Goal: Transaction & Acquisition: Book appointment/travel/reservation

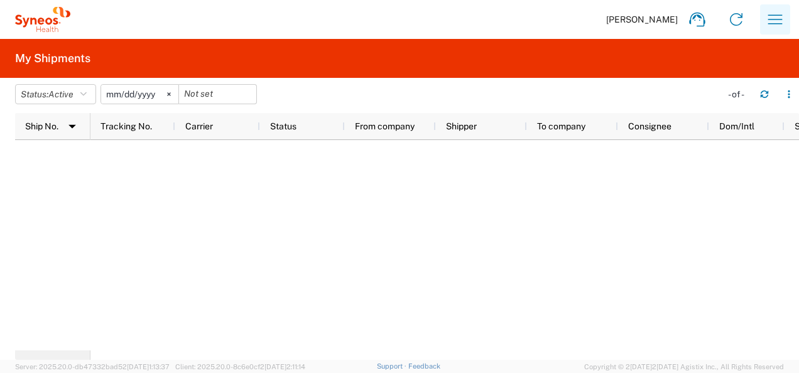
click at [776, 20] on icon "button" at bounding box center [775, 19] width 20 height 20
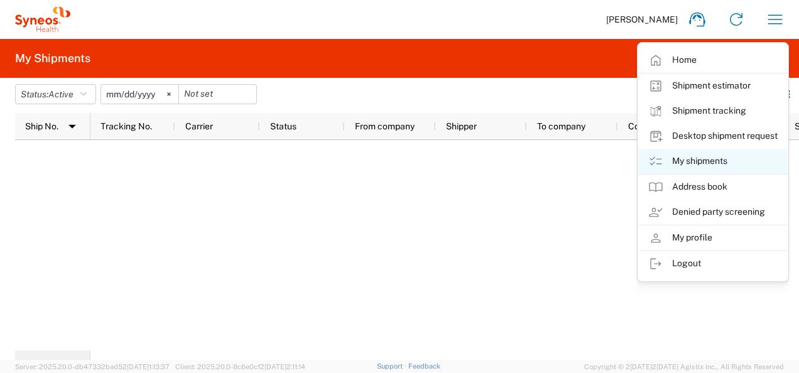
click at [712, 160] on link "My shipments" at bounding box center [713, 161] width 150 height 25
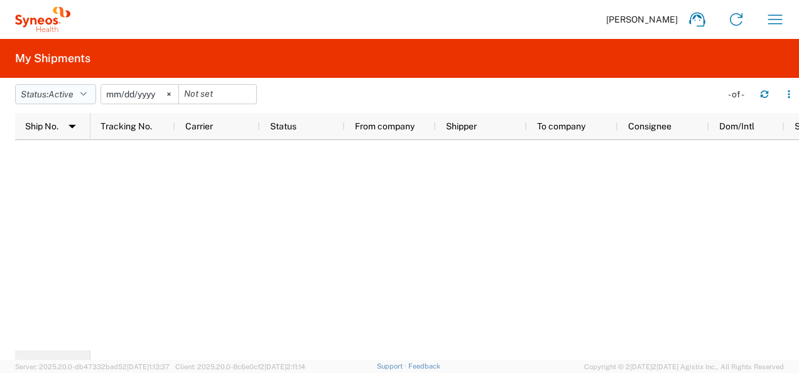
click at [80, 90] on button "Status: Active" at bounding box center [55, 94] width 81 height 20
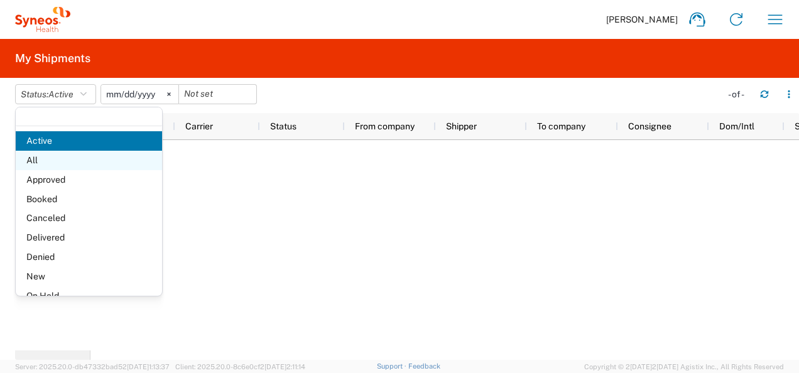
click at [65, 165] on span "All" at bounding box center [89, 160] width 146 height 19
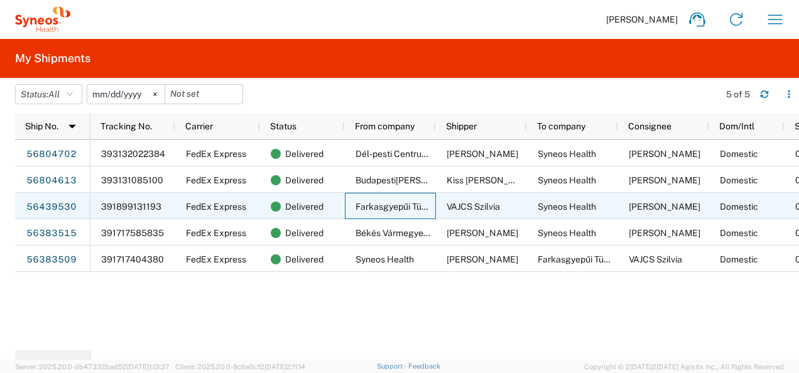
click at [391, 210] on span "Farkasgyepűi Tüdőgyógyintézet" at bounding box center [420, 207] width 129 height 10
click at [66, 207] on link "56439530" at bounding box center [52, 207] width 52 height 20
click at [413, 212] on div "Farkasgyepűi Tüdőgyógyintézet" at bounding box center [390, 206] width 91 height 26
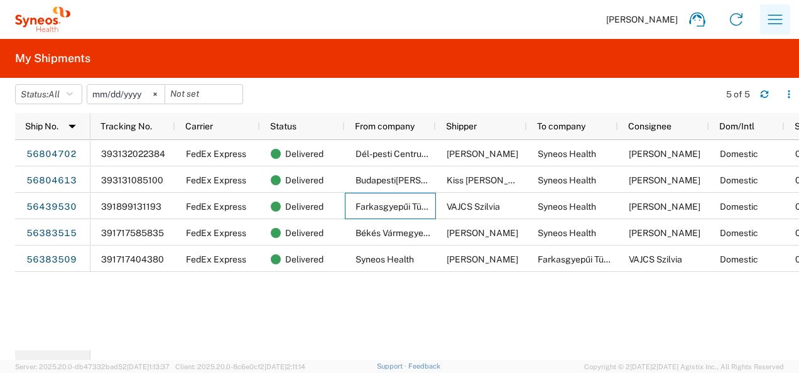
click at [784, 19] on icon "button" at bounding box center [775, 19] width 20 height 20
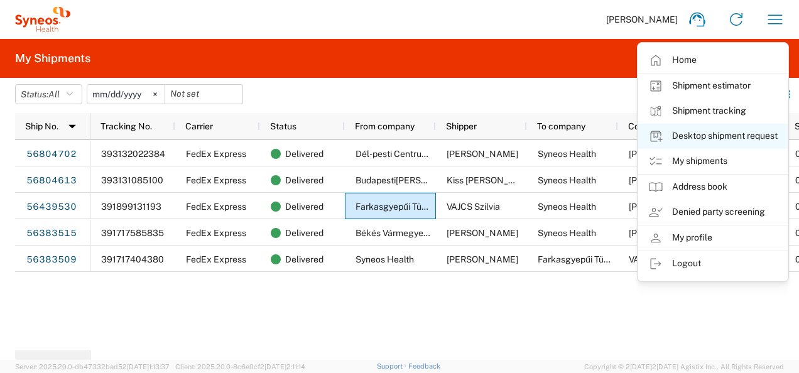
click at [755, 139] on link "Desktop shipment request" at bounding box center [713, 136] width 150 height 25
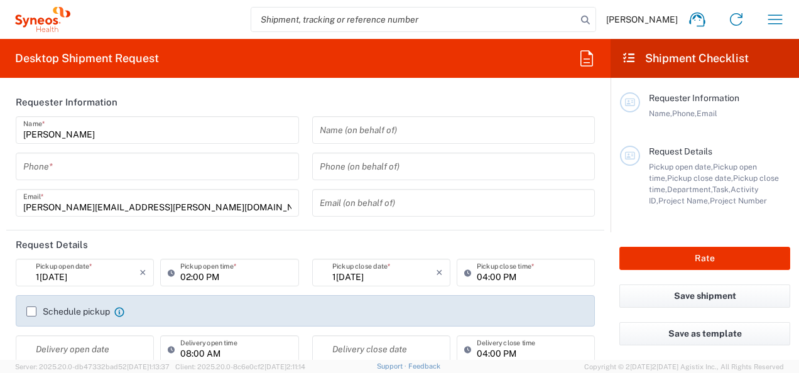
type input "Hungary"
type input "3235"
type input "Syneos Health Hungary Kft."
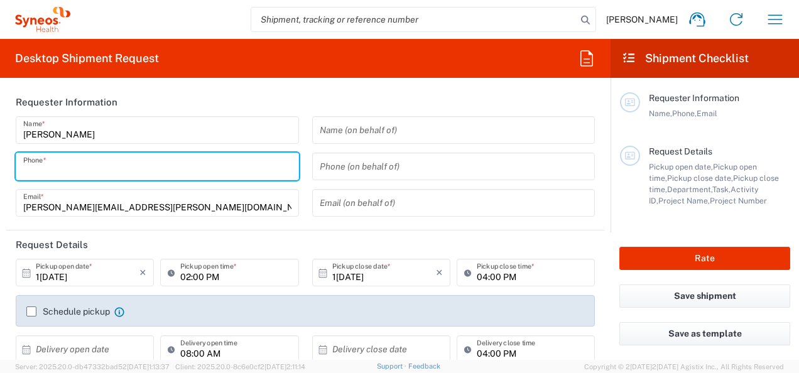
click at [195, 168] on input "tel" at bounding box center [157, 167] width 268 height 22
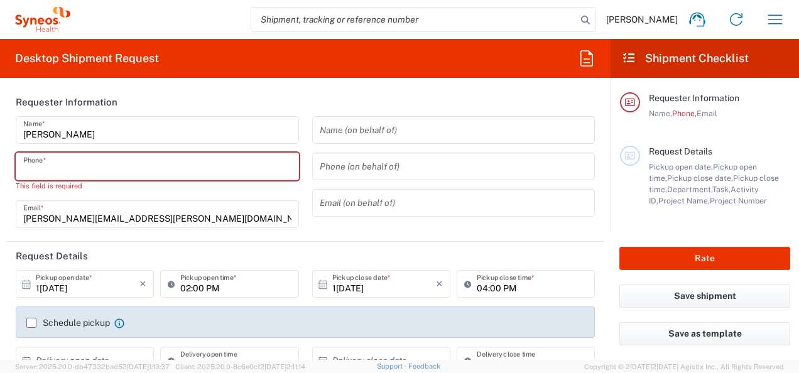
click at [195, 168] on input "tel" at bounding box center [157, 167] width 268 height 22
type input "036704775639"
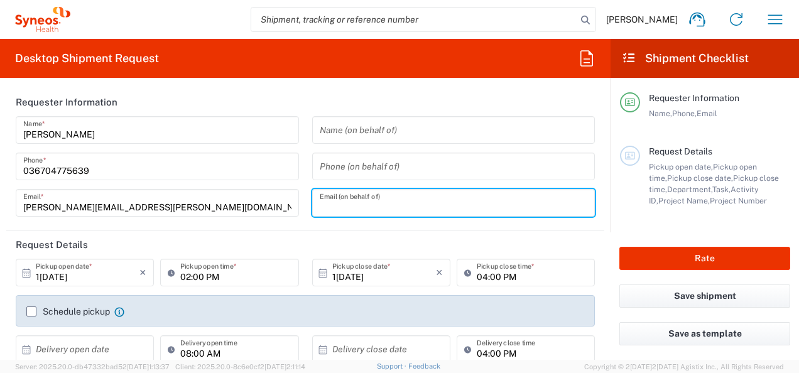
drag, startPoint x: 362, startPoint y: 208, endPoint x: 366, endPoint y: 199, distance: 10.1
click at [362, 208] on input "text" at bounding box center [454, 203] width 268 height 22
type input "alexandra.molnar@syneoshealth.com"
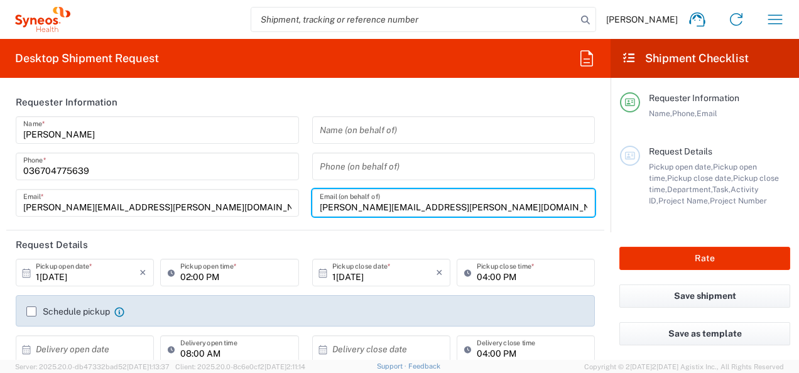
type input "NA"
type input "036704775639"
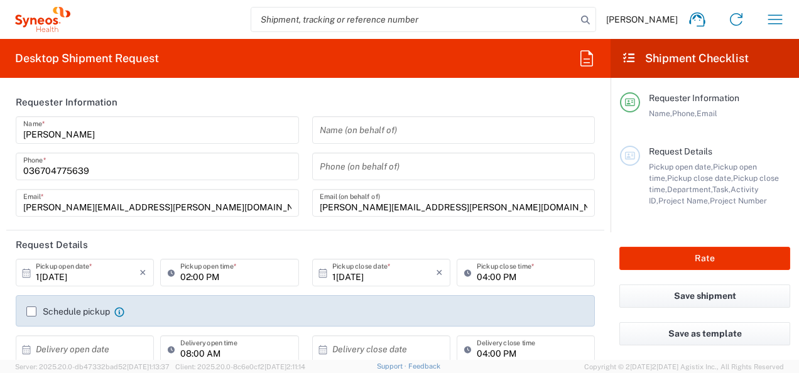
click at [442, 238] on header "Request Details" at bounding box center [305, 245] width 598 height 28
click at [25, 275] on icon at bounding box center [26, 273] width 11 height 11
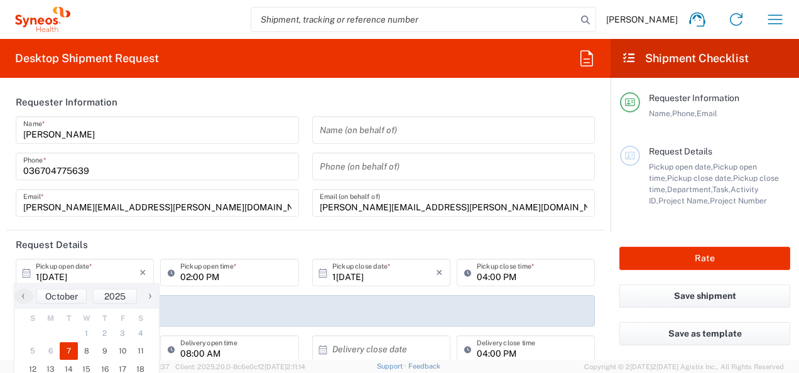
click at [250, 244] on header "Request Details" at bounding box center [305, 245] width 598 height 28
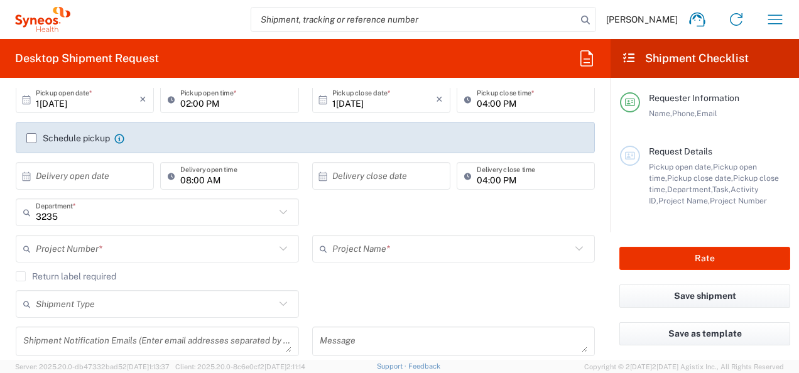
scroll to position [176, 0]
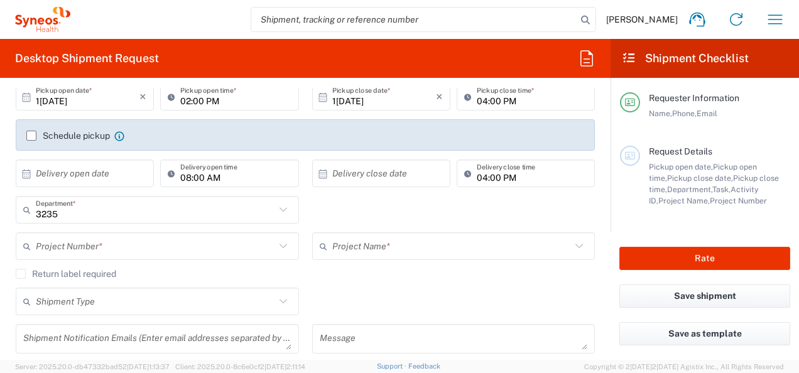
click at [29, 134] on label "Schedule pickup" at bounding box center [68, 136] width 84 height 10
click at [31, 136] on input "Schedule pickup" at bounding box center [31, 136] width 0 height 0
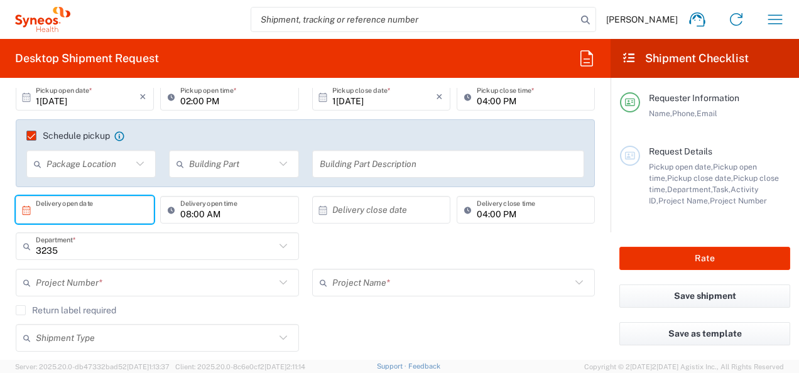
click at [110, 207] on input "text" at bounding box center [88, 210] width 104 height 22
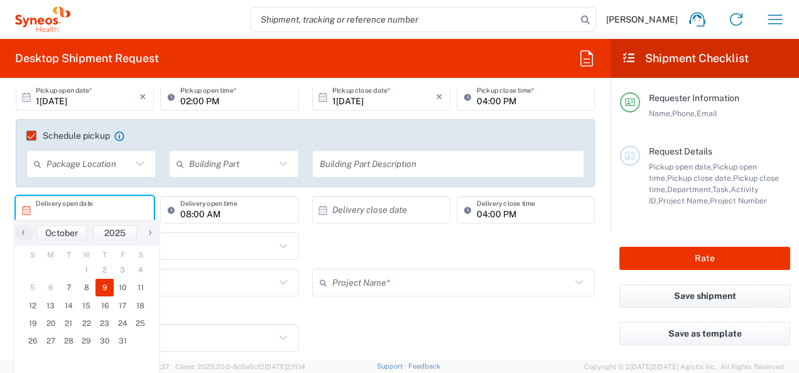
click at [106, 290] on span "9" at bounding box center [104, 288] width 18 height 18
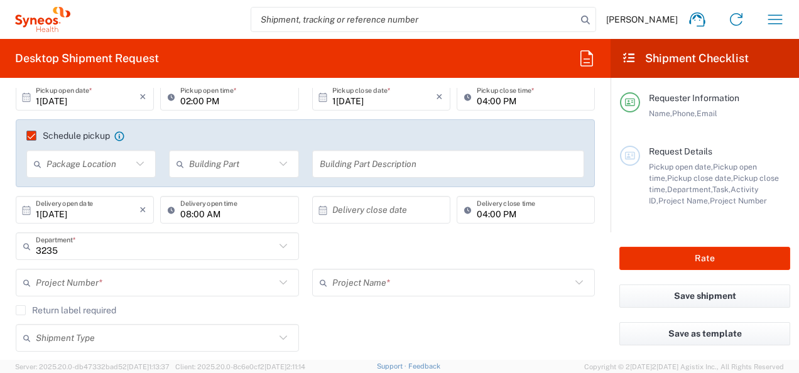
click at [126, 209] on input "10/09/2025" at bounding box center [88, 210] width 104 height 22
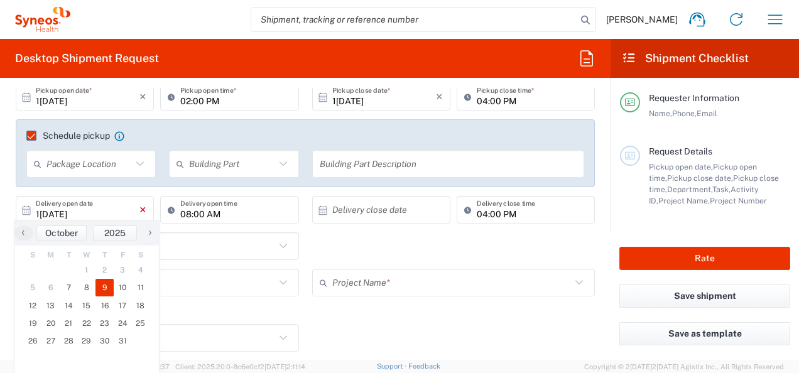
click at [143, 209] on icon "×" at bounding box center [142, 210] width 7 height 20
type input "10/09/2025"
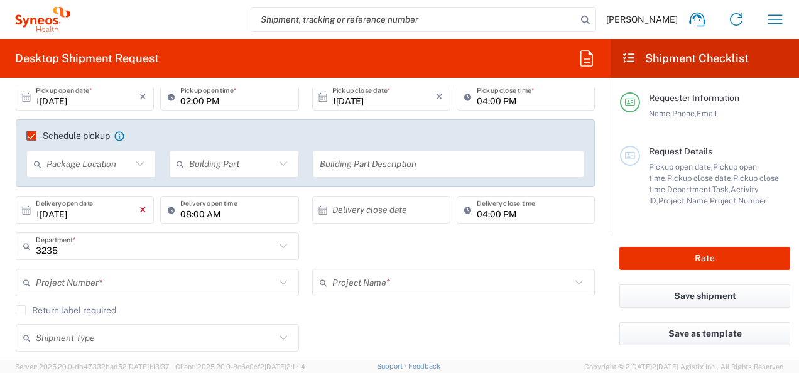
click at [139, 210] on icon "×" at bounding box center [142, 210] width 7 height 20
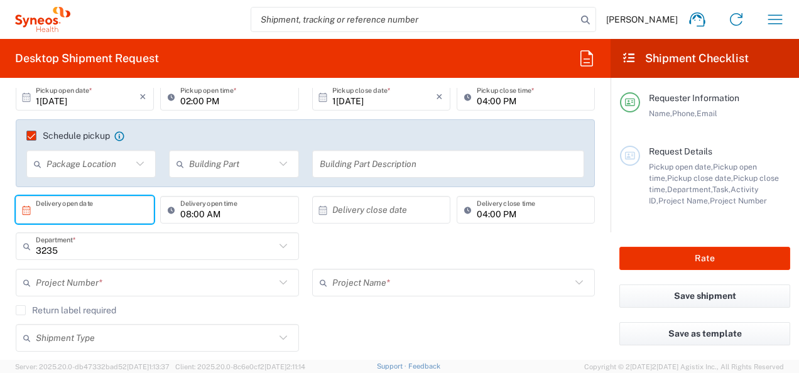
click at [65, 206] on input "text" at bounding box center [88, 210] width 104 height 22
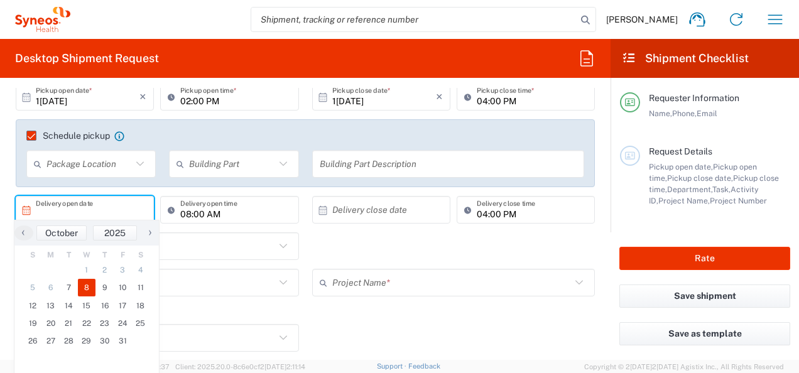
click at [89, 286] on span "8" at bounding box center [87, 288] width 18 height 18
type input "10/08/2025"
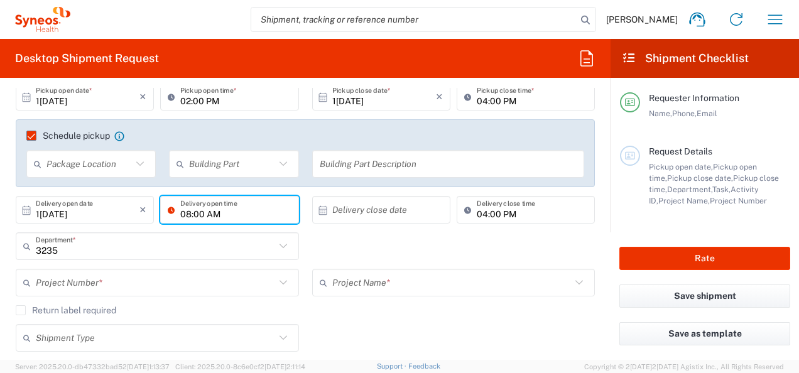
click at [211, 214] on input "08:00 AM" at bounding box center [235, 210] width 111 height 22
type input "10:00 AM"
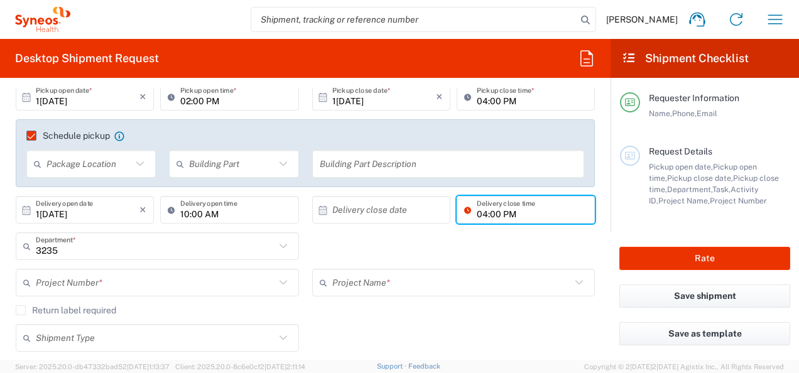
click at [479, 211] on input "04:00 PM" at bounding box center [532, 210] width 111 height 22
click at [352, 256] on div "3235 Department * 3235 3000 3100 3109 3110 3111 3112 3125 3130 3135 3136 3150 3…" at bounding box center [305, 250] width 592 height 36
click at [275, 244] on icon at bounding box center [283, 246] width 16 height 16
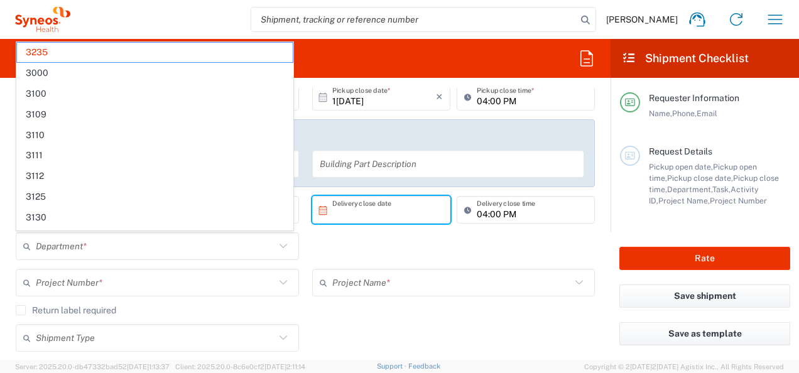
click at [388, 217] on input "text" at bounding box center [384, 210] width 104 height 22
type input "3235"
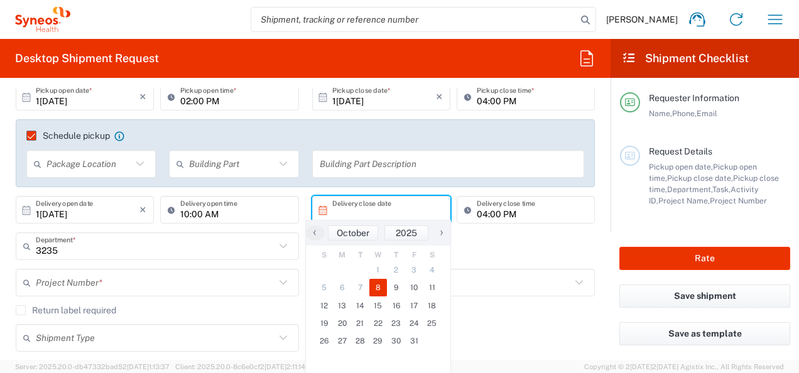
click at [381, 289] on span "8" at bounding box center [378, 288] width 18 height 18
type input "10/08/2025"
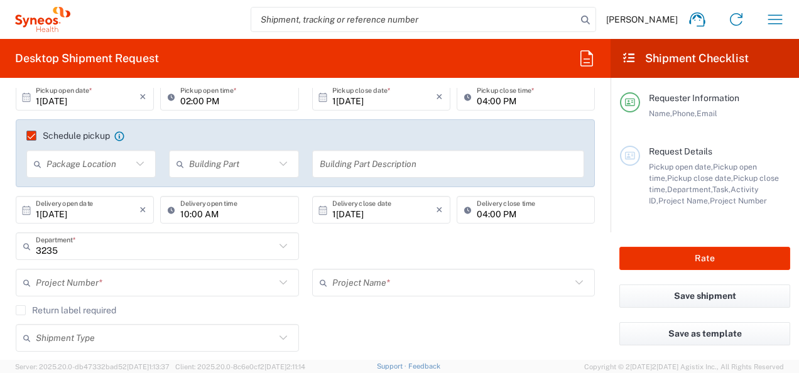
click at [464, 246] on div "3235 Department * 3235 3000 3100 3109 3110 3111 3112 3125 3130 3135 3136 3150 3…" at bounding box center [305, 250] width 592 height 36
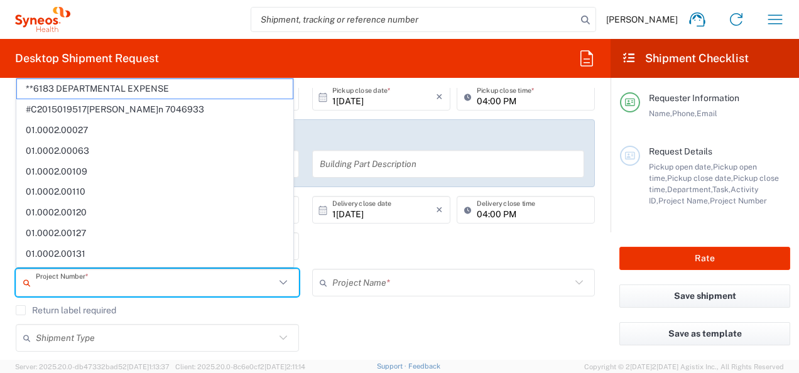
paste input "7065042"
click at [126, 274] on input "text" at bounding box center [155, 283] width 239 height 22
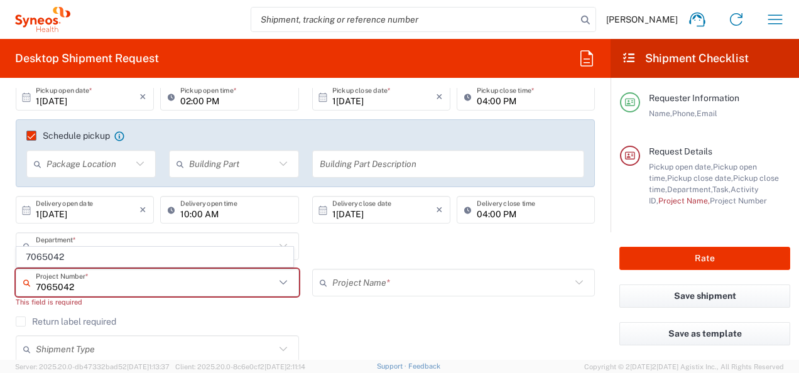
type input "7065042"
click at [373, 309] on div "Project Name * (Canada) 3 Clinical Educ-00198 0000092391 BMS - MDO 01.0002.0034…" at bounding box center [453, 293] width 297 height 48
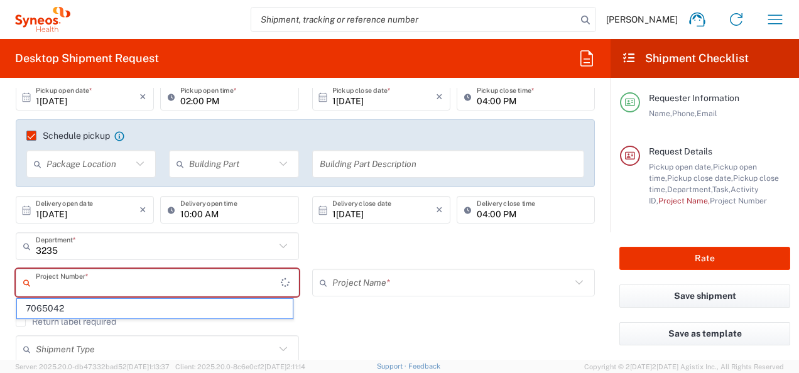
click at [224, 273] on input "text" at bounding box center [158, 283] width 245 height 22
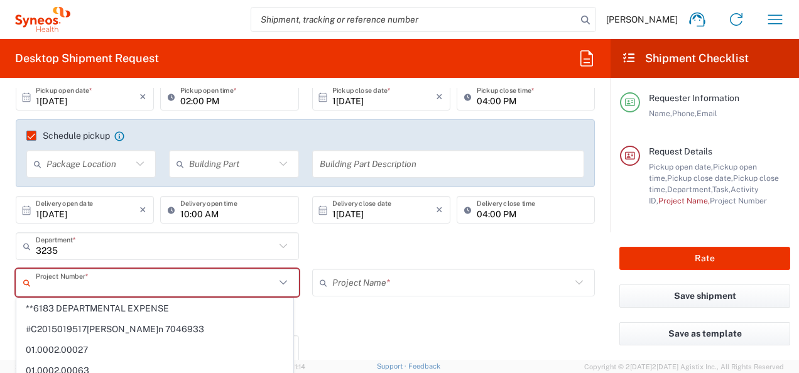
paste input "7065042"
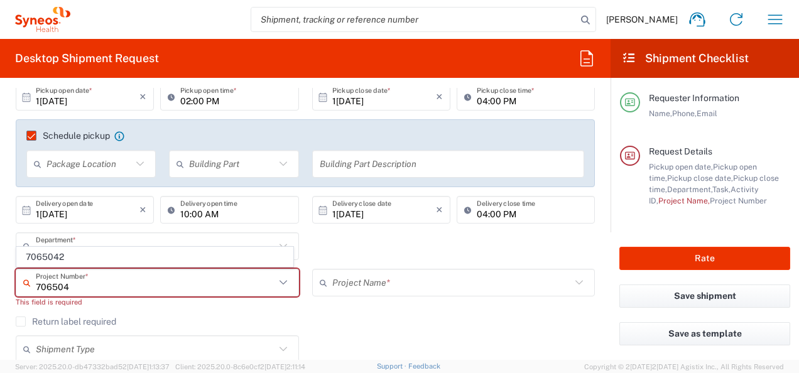
scroll to position [0, 0]
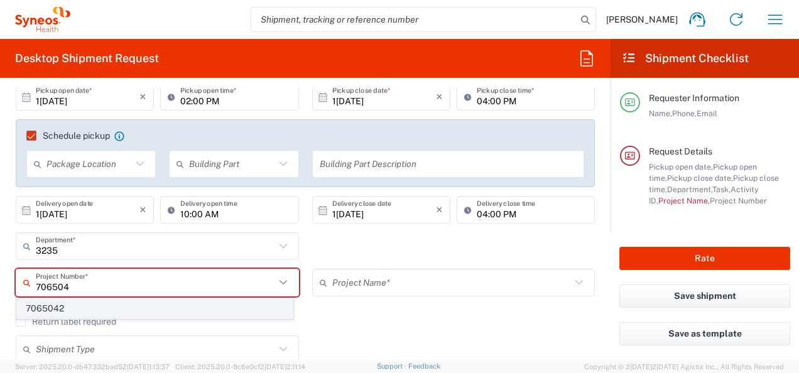
click at [126, 316] on span "7065042" at bounding box center [155, 308] width 276 height 19
type input "7065042"
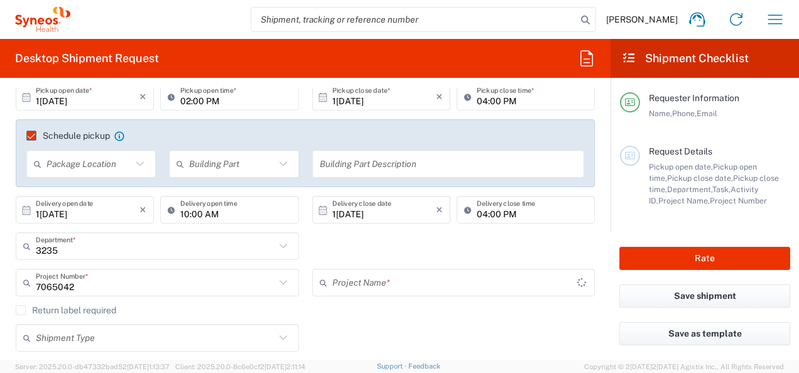
type input "7065042  Qilu Pharmaceutica"
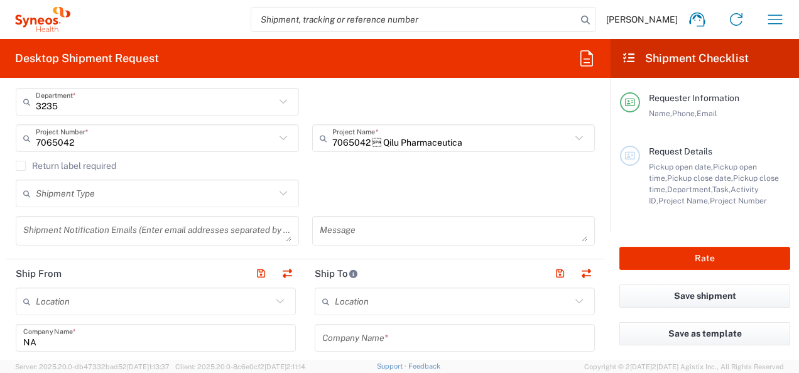
scroll to position [330, 0]
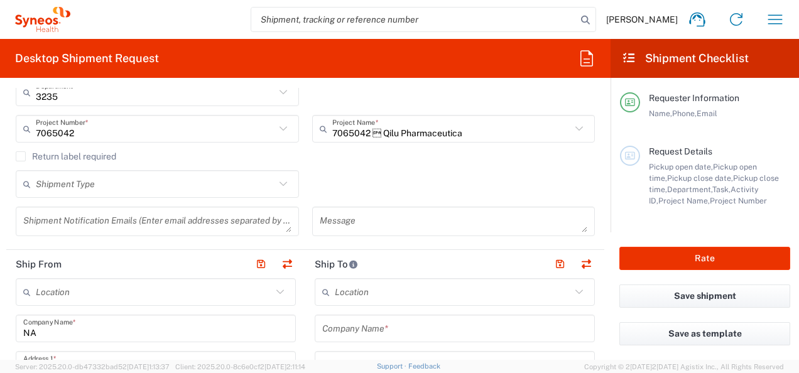
click at [213, 217] on textarea at bounding box center [157, 221] width 268 height 22
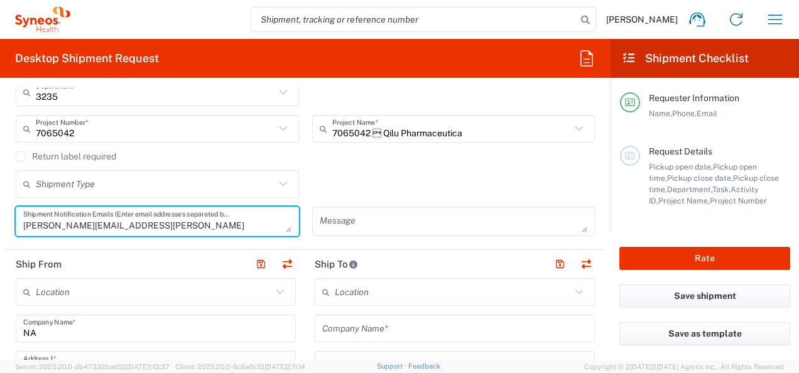
type textarea "alexandra.molnar@syneoshealth.com"
click at [124, 290] on input "text" at bounding box center [154, 292] width 236 height 22
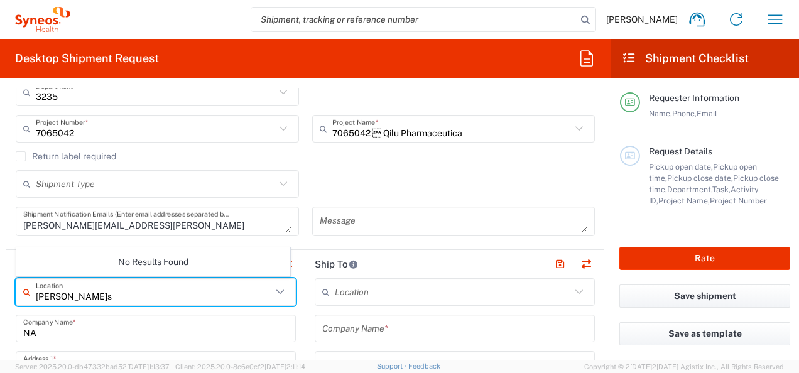
type input "farkas"
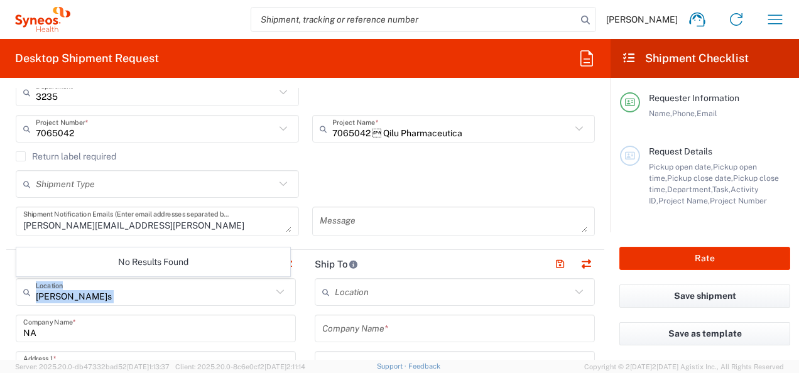
click at [267, 288] on div "farkas Location" at bounding box center [156, 292] width 280 height 28
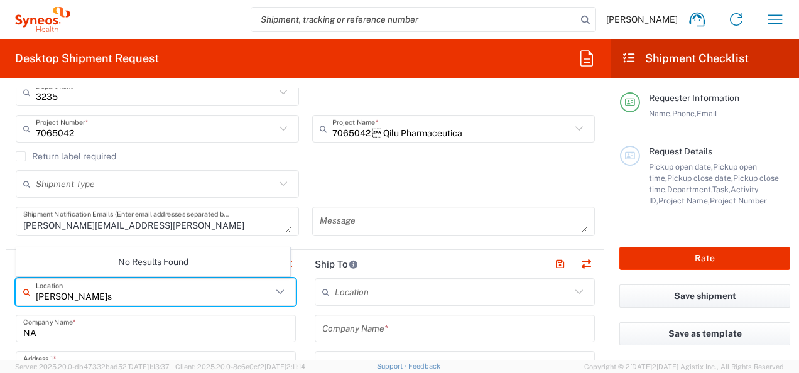
drag, startPoint x: 90, startPoint y: 302, endPoint x: -3, endPoint y: 299, distance: 93.0
click at [0, 299] on html "Alexandra Molnar Home Shipment estimator Shipment tracking Desktop shipment req…" at bounding box center [399, 186] width 799 height 373
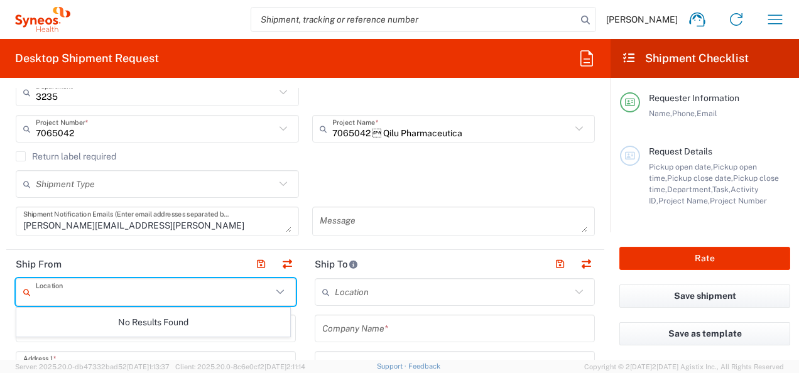
click at [491, 258] on header "Ship To" at bounding box center [454, 264] width 299 height 28
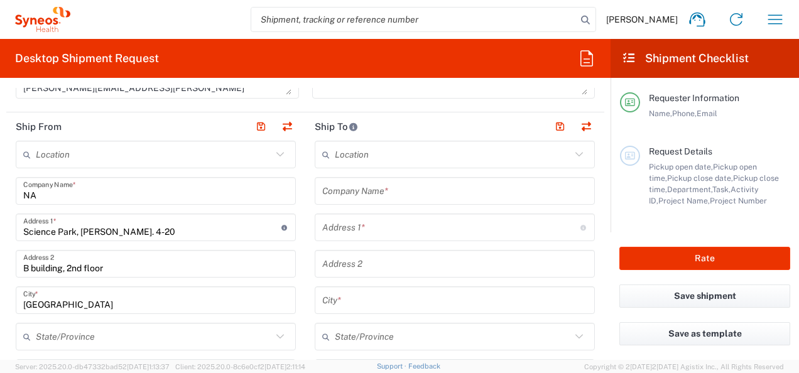
scroll to position [471, 0]
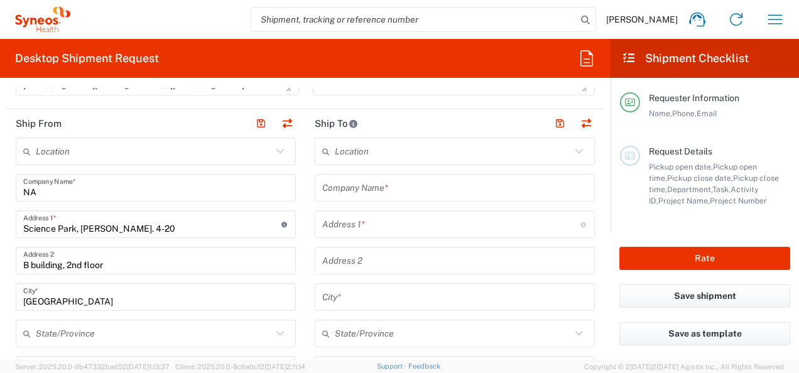
click at [178, 191] on input "NA" at bounding box center [155, 188] width 265 height 22
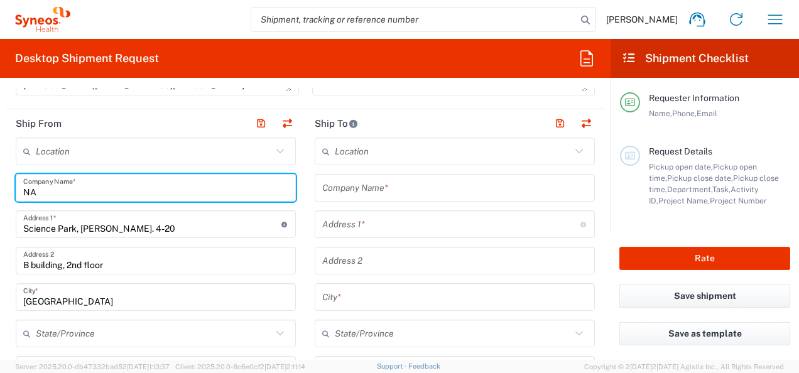
drag, startPoint x: 100, startPoint y: 188, endPoint x: -3, endPoint y: 188, distance: 102.4
click at [0, 188] on html "Alexandra Molnar Home Shipment estimator Shipment tracking Desktop shipment req…" at bounding box center [399, 186] width 799 height 373
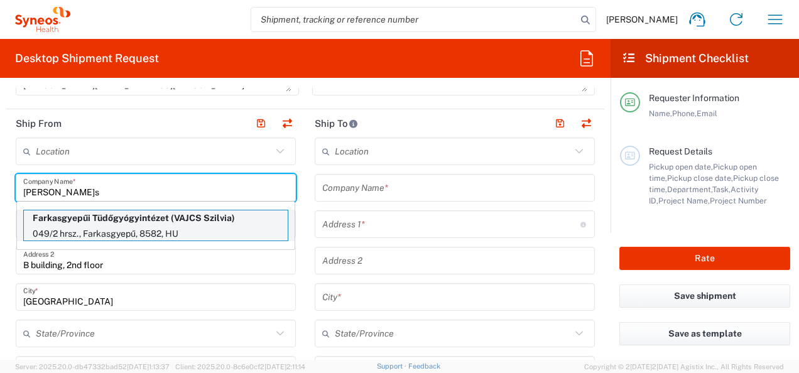
click at [87, 220] on p "Farkasgyepűi Tüdőgyógyintézet (VAJCS Szilvia)" at bounding box center [156, 218] width 264 height 16
type input "Farkasgyepűi Tüdőgyógyintézet"
type input "049/2 hrsz."
type input "Farkasgyepű"
type input "8582"
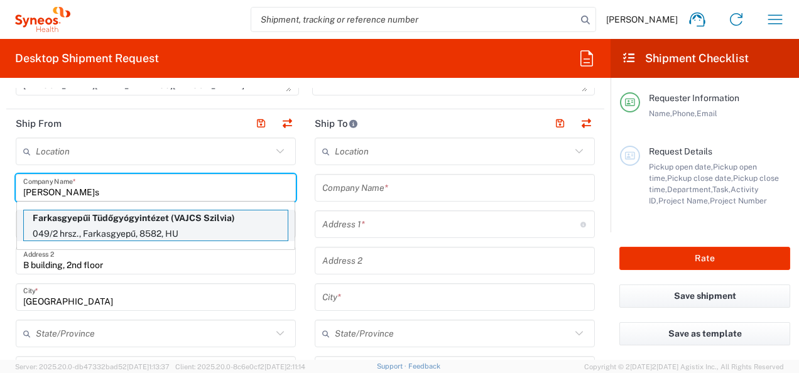
type input "VAJCS Szilvia"
type input "+36 20 431 4184"
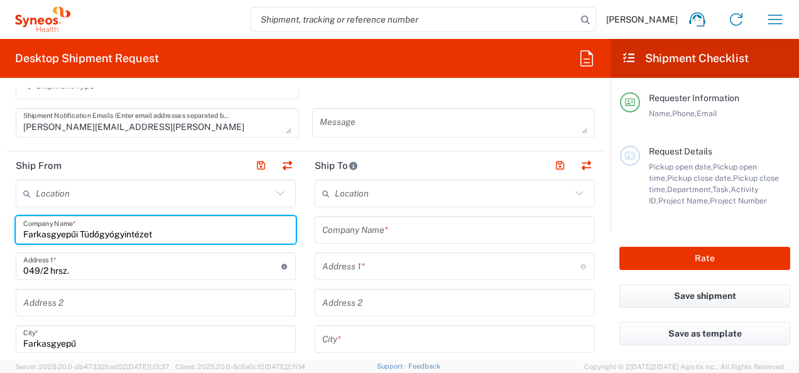
scroll to position [418, 0]
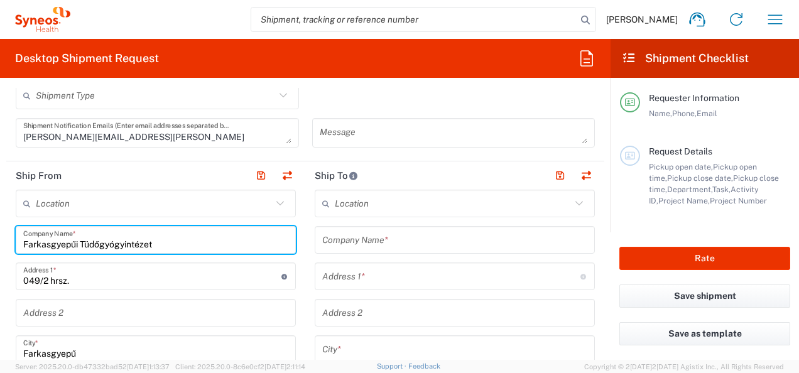
click at [409, 245] on input "text" at bounding box center [454, 240] width 265 height 22
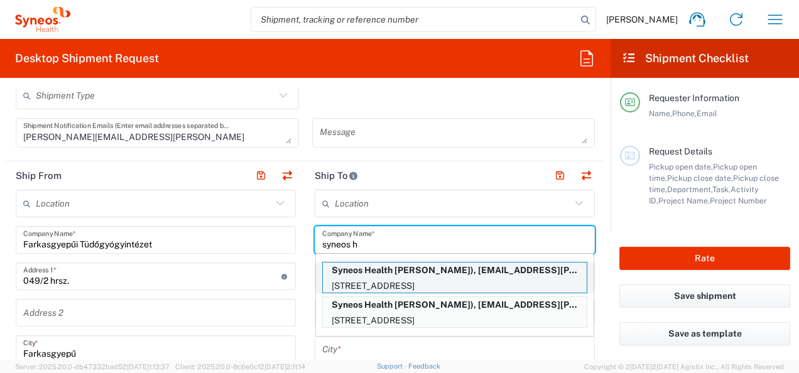
click at [428, 278] on p "Barackos út 093/39, Üröm, 2096, HU" at bounding box center [455, 286] width 264 height 16
type input "Syneos Health"
type input "Barackos út 093/39"
type input "Üröm"
type input "Hungary"
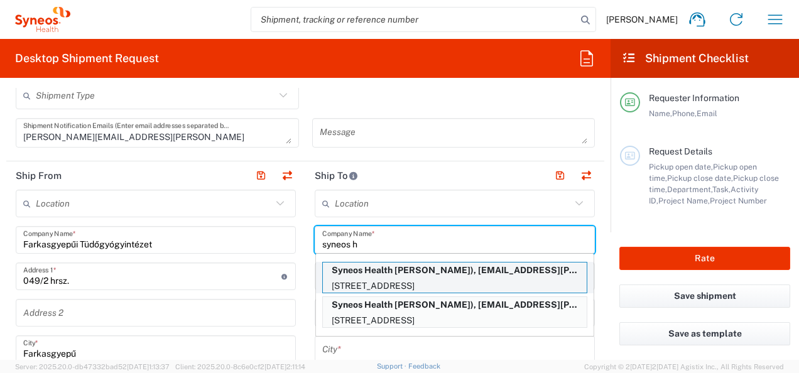
type input "2096"
type input "Alexandra Molnar"
type input "+36704775639"
type input "alexandra.molnar@syneoshealth.com"
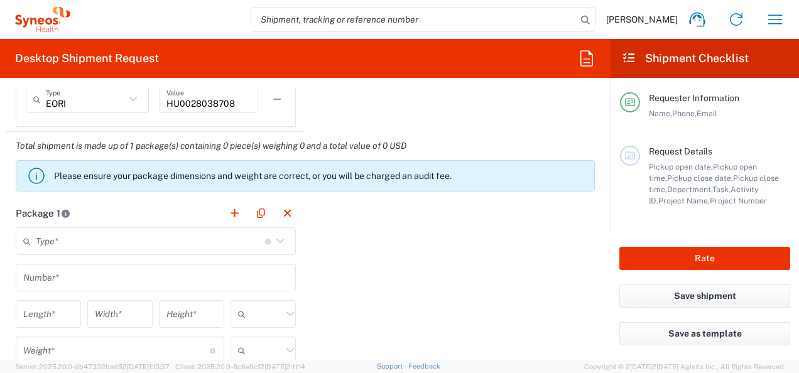
scroll to position [1108, 0]
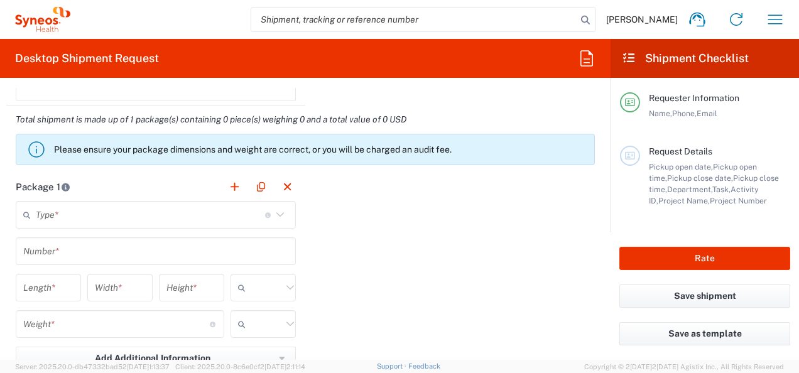
click at [80, 221] on input "text" at bounding box center [150, 215] width 229 height 22
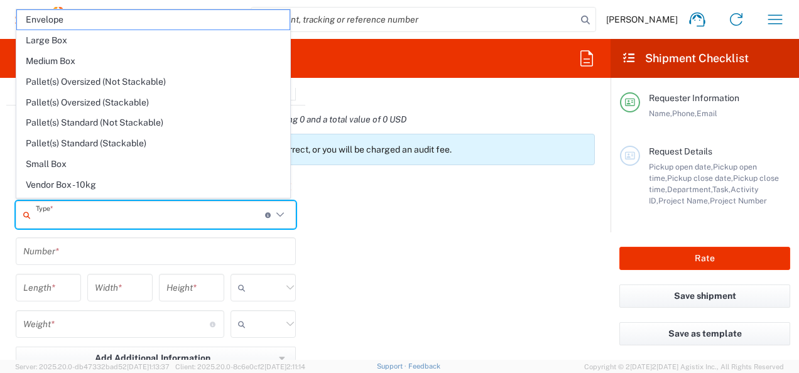
drag, startPoint x: 56, startPoint y: 16, endPoint x: 183, endPoint y: 226, distance: 245.5
click at [56, 16] on span "Envelope" at bounding box center [153, 19] width 273 height 19
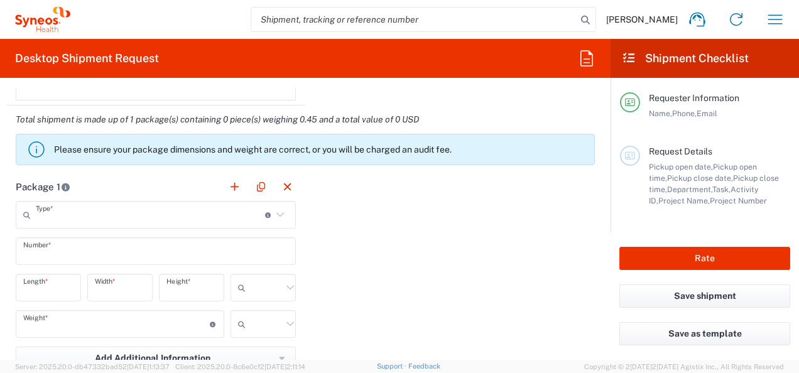
type input "Envelope"
type input "1"
type input "9.5"
type input "12.5"
type input "0.25"
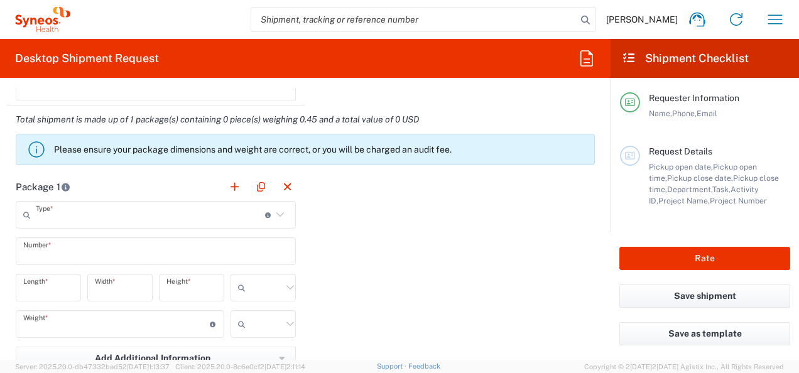
type input "in"
type input "0.45"
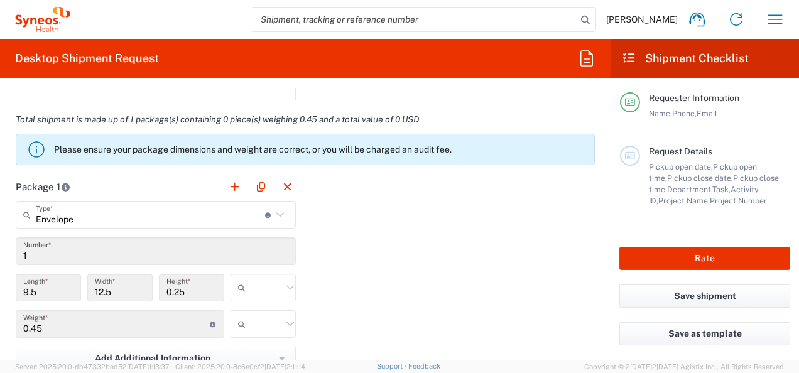
click at [264, 288] on input "text" at bounding box center [266, 288] width 31 height 20
click at [254, 338] on span "cm" at bounding box center [259, 333] width 62 height 19
type input "24.13"
type input "31.75"
type input "0.64"
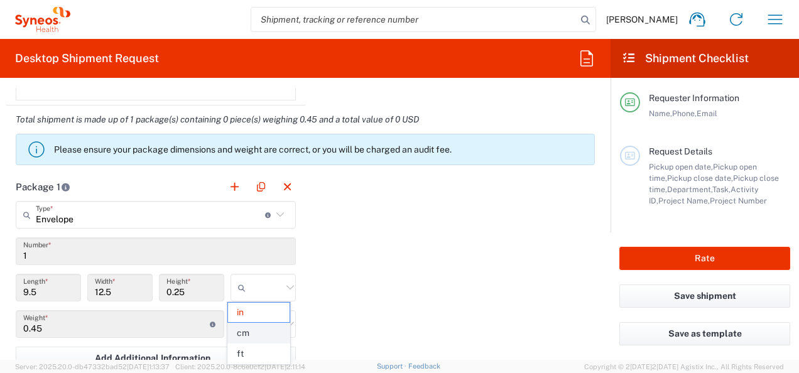
type input "cm"
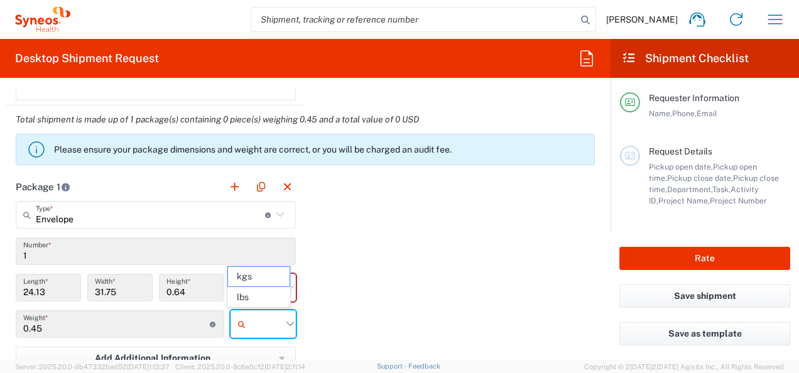
click at [273, 320] on input "text" at bounding box center [266, 324] width 31 height 20
click at [254, 278] on span "kgs" at bounding box center [259, 276] width 62 height 19
type input "kgs"
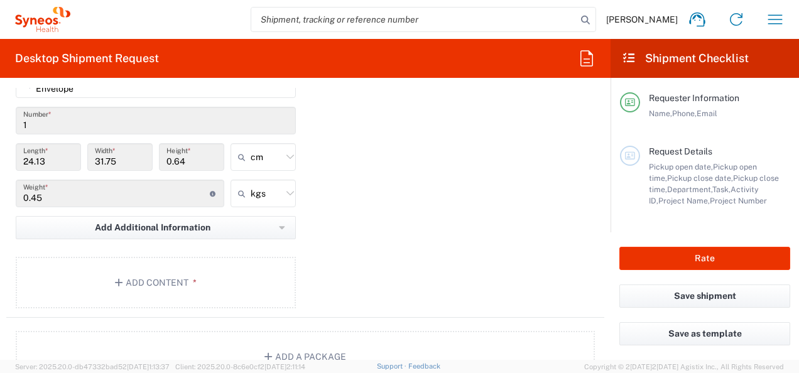
scroll to position [1268, 0]
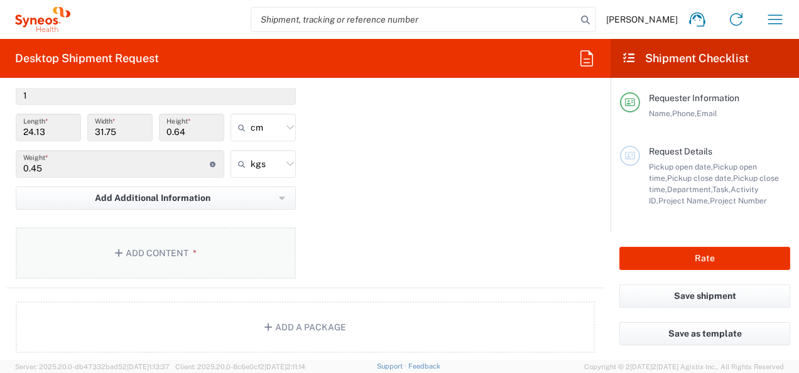
click at [155, 250] on button "Add Content *" at bounding box center [156, 253] width 280 height 52
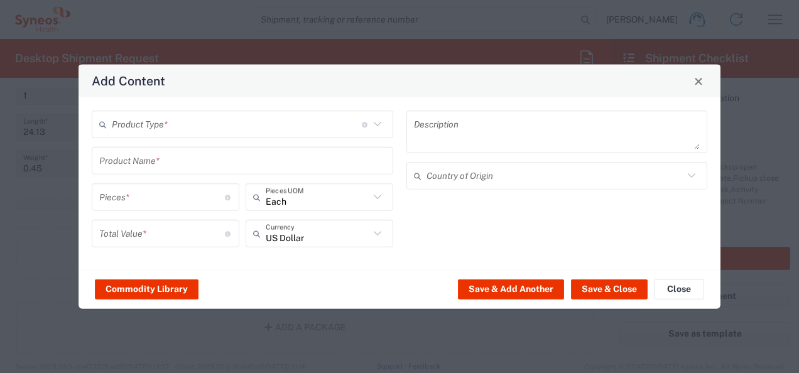
click at [199, 122] on input "text" at bounding box center [237, 124] width 250 height 22
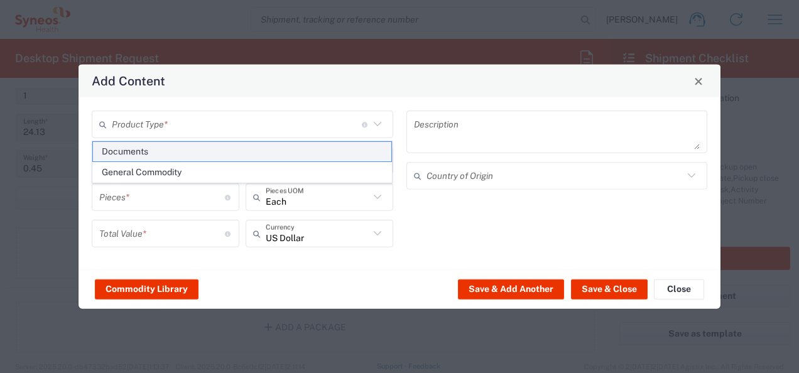
click at [149, 146] on span "Documents" at bounding box center [242, 151] width 299 height 19
type input "Documents"
type input "1"
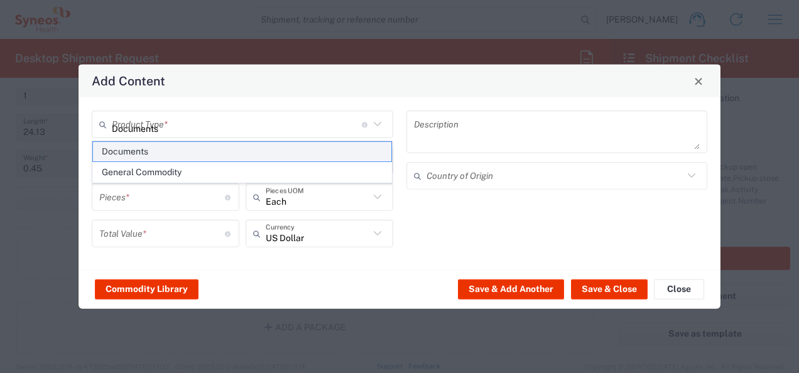
type textarea "Documents"
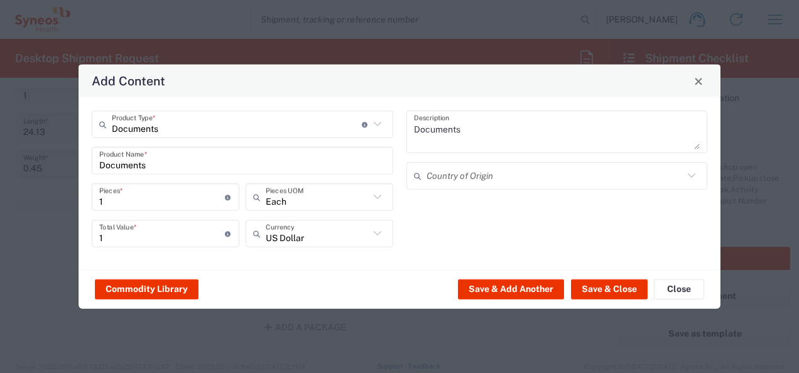
click at [149, 146] on div "Documents Product Type * Document: Paper document generated internally by Syneo…" at bounding box center [242, 184] width 315 height 146
click at [601, 283] on button "Save & Close" at bounding box center [609, 289] width 77 height 20
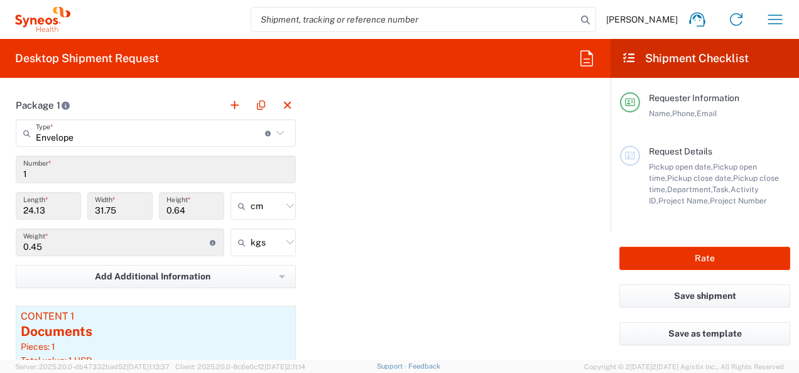
scroll to position [1194, 0]
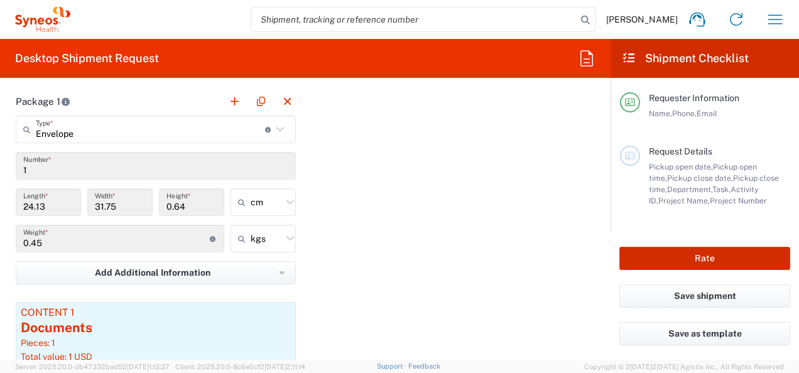
click at [717, 259] on button "Rate" at bounding box center [704, 258] width 171 height 23
type input "7065042"
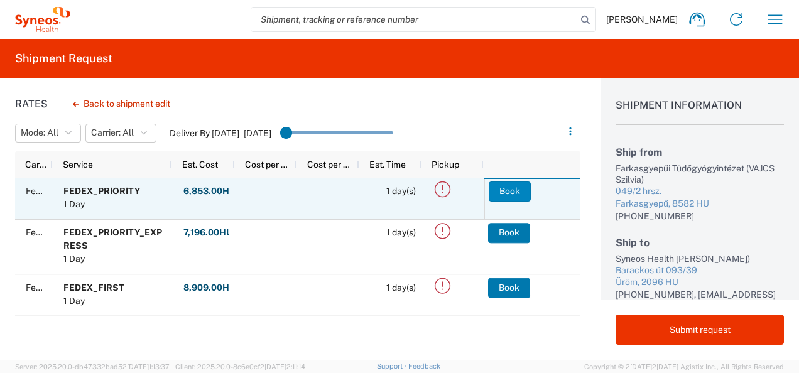
click at [509, 192] on button "Book" at bounding box center [510, 192] width 42 height 20
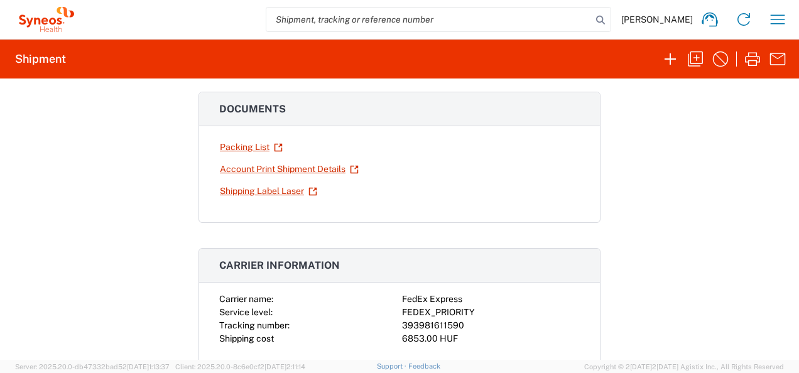
scroll to position [87, 0]
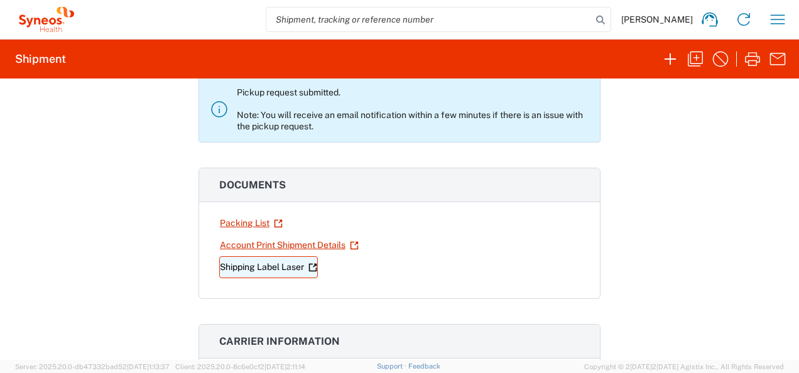
click at [263, 270] on link "Shipping Label Laser" at bounding box center [268, 267] width 99 height 22
